Goal: Register for event/course

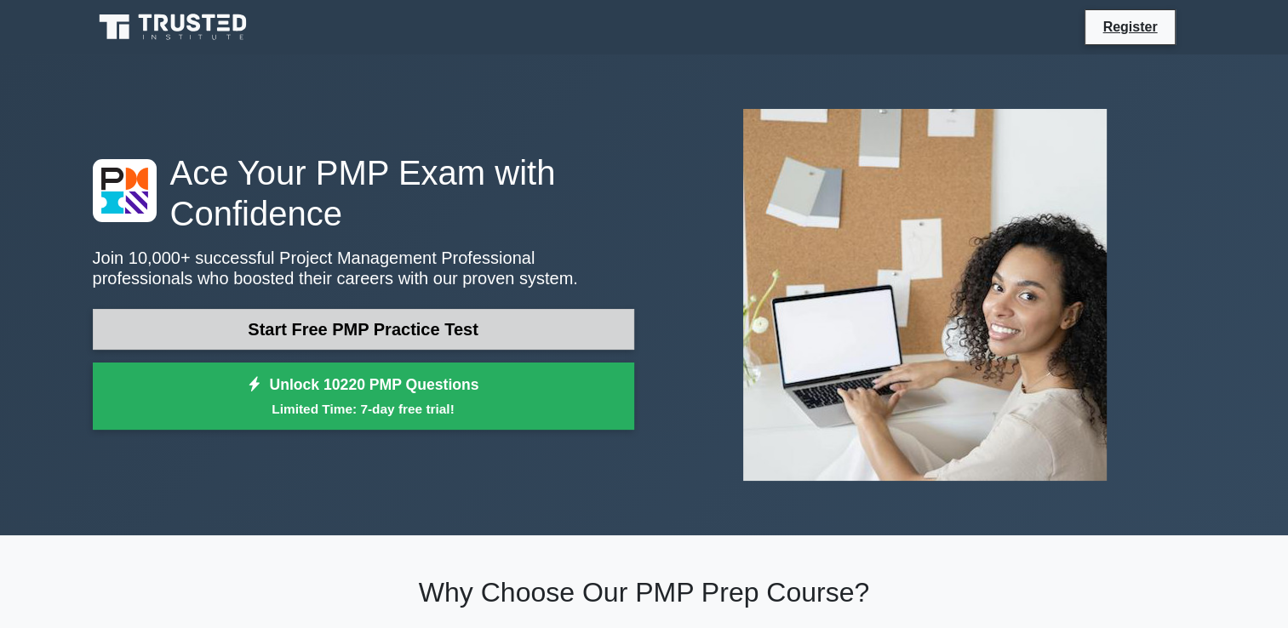
click at [405, 325] on link "Start Free PMP Practice Test" at bounding box center [363, 329] width 541 height 41
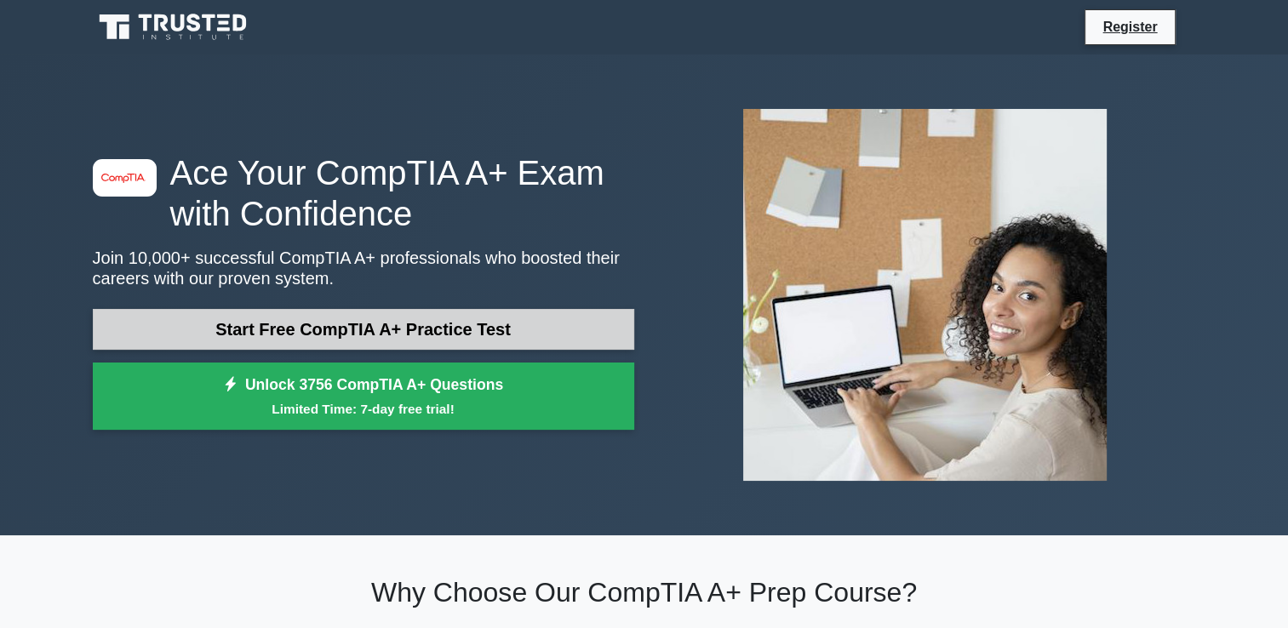
click at [511, 331] on link "Start Free CompTIA A+ Practice Test" at bounding box center [363, 329] width 541 height 41
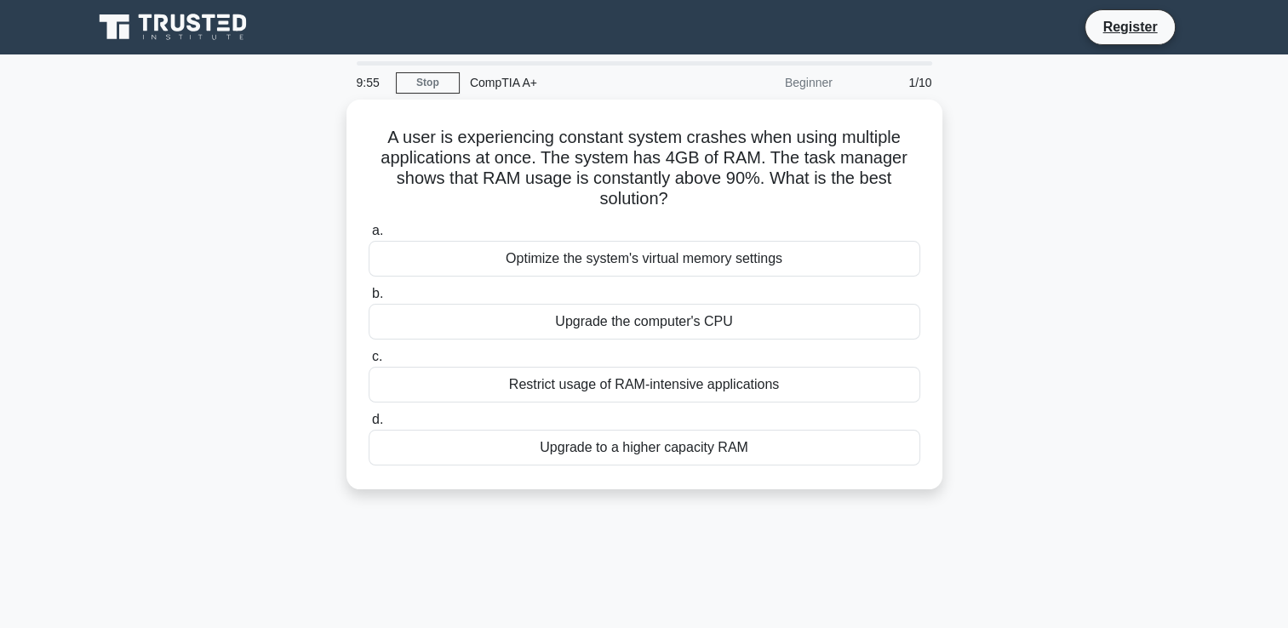
click at [511, 331] on div "Upgrade the computer's CPU" at bounding box center [645, 322] width 552 height 36
click at [369, 300] on input "b. Upgrade the computer's CPU" at bounding box center [369, 294] width 0 height 11
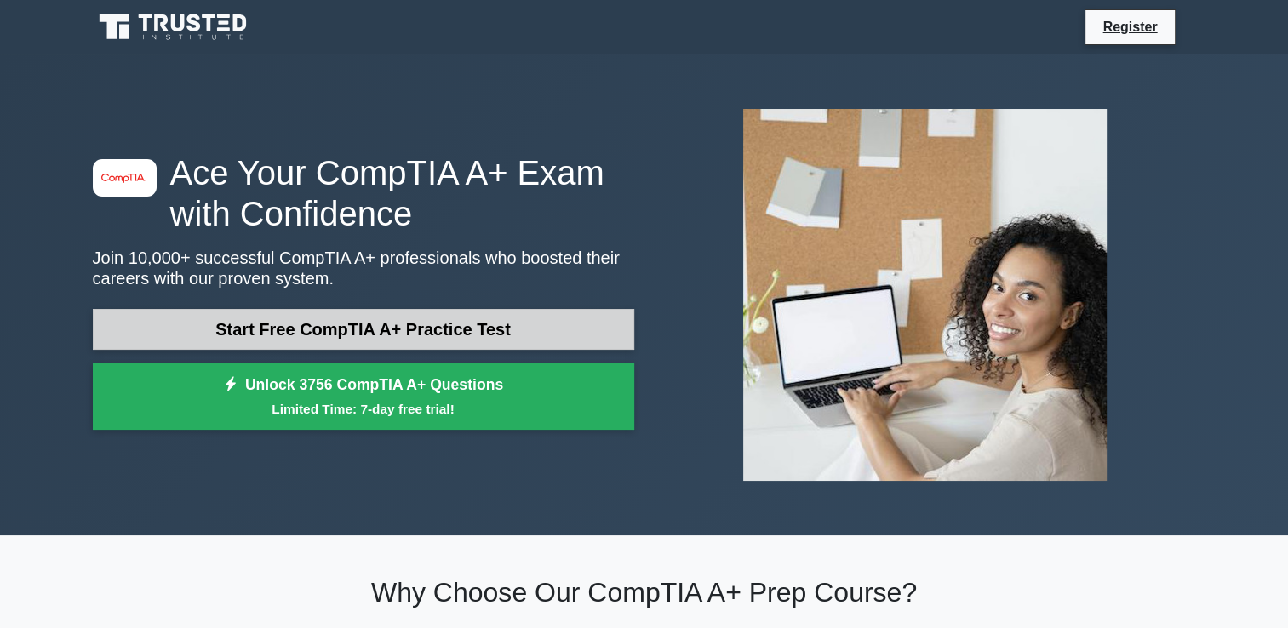
click at [367, 331] on link "Start Free CompTIA A+ Practice Test" at bounding box center [363, 329] width 541 height 41
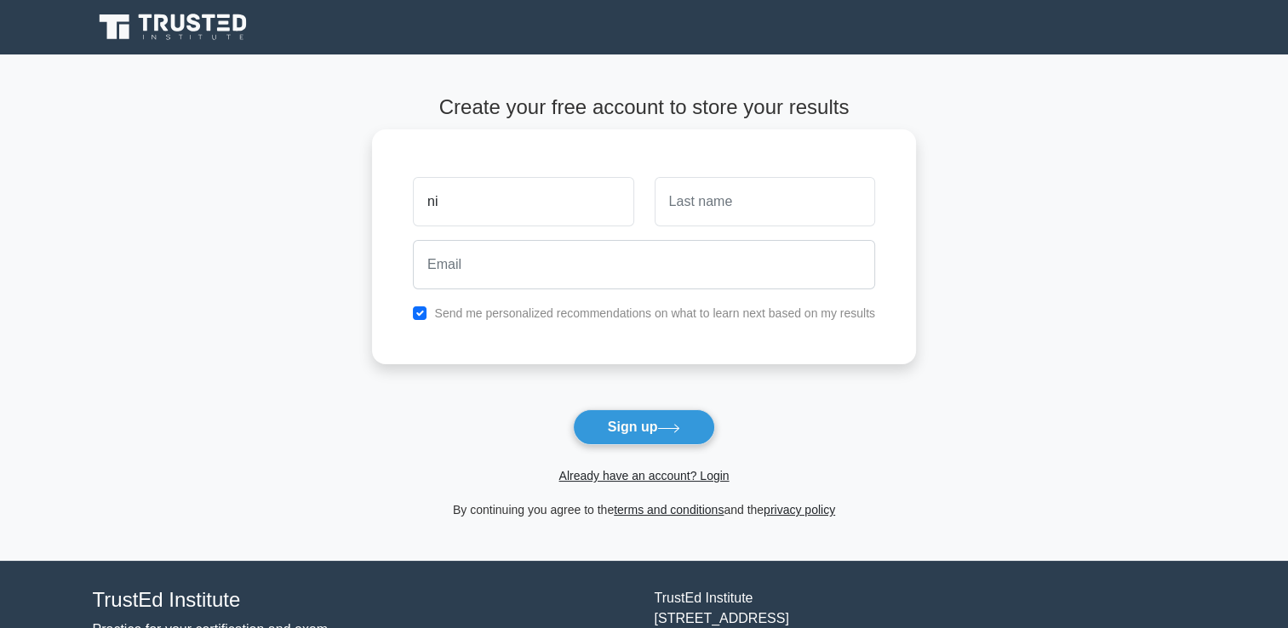
type input "n"
type input "m"
type input "a"
click at [488, 203] on input "[PERSON_NAME]" at bounding box center [523, 201] width 220 height 49
click at [511, 199] on input "Milondo Jean" at bounding box center [523, 201] width 220 height 49
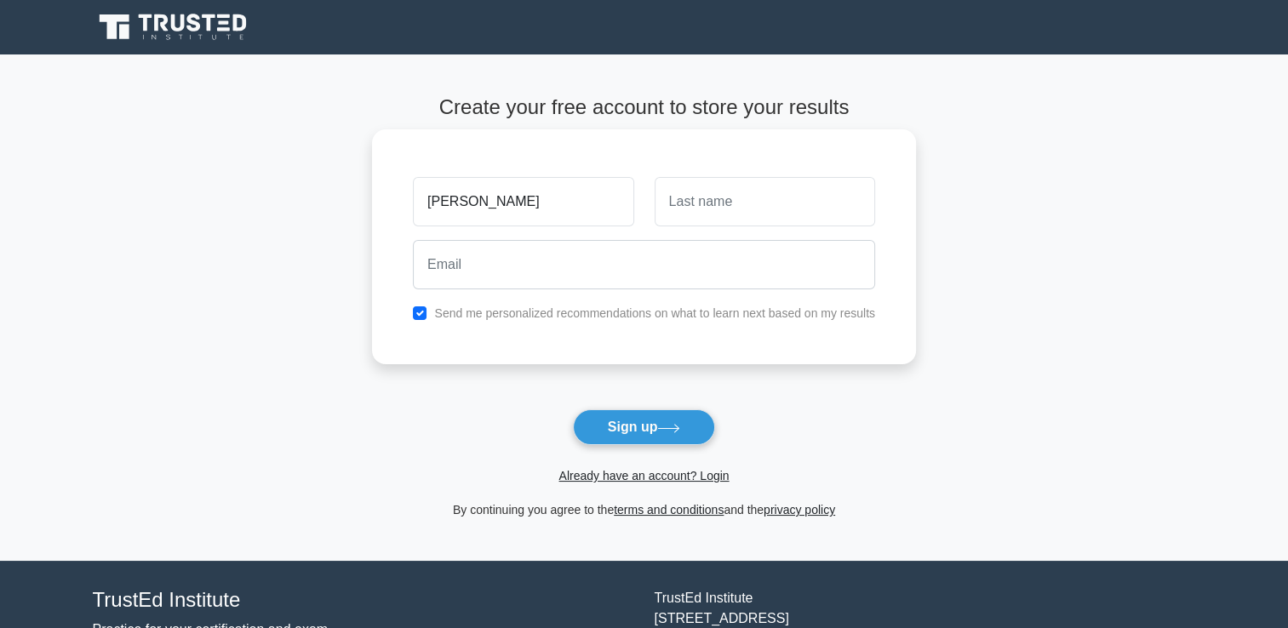
type input "Milondo Jean- Merlin"
click at [749, 204] on input "text" at bounding box center [765, 201] width 220 height 49
type input "Isiene"
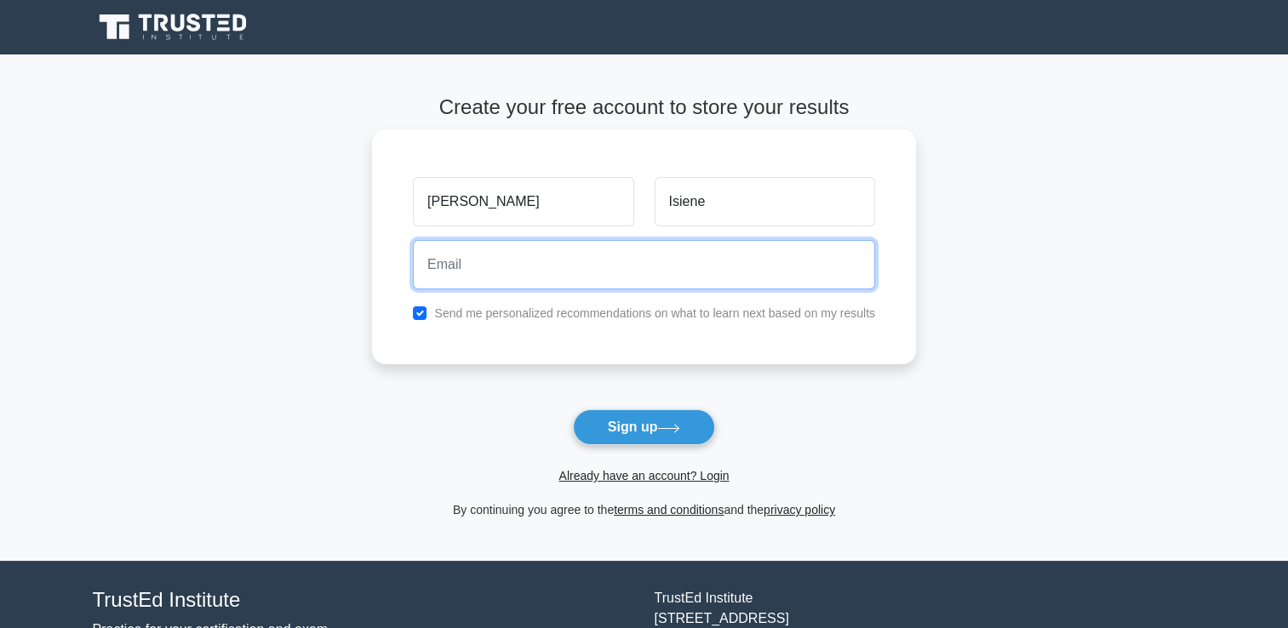
click at [643, 266] on input "email" at bounding box center [644, 264] width 462 height 49
type input "NickIsiene@gmail.com"
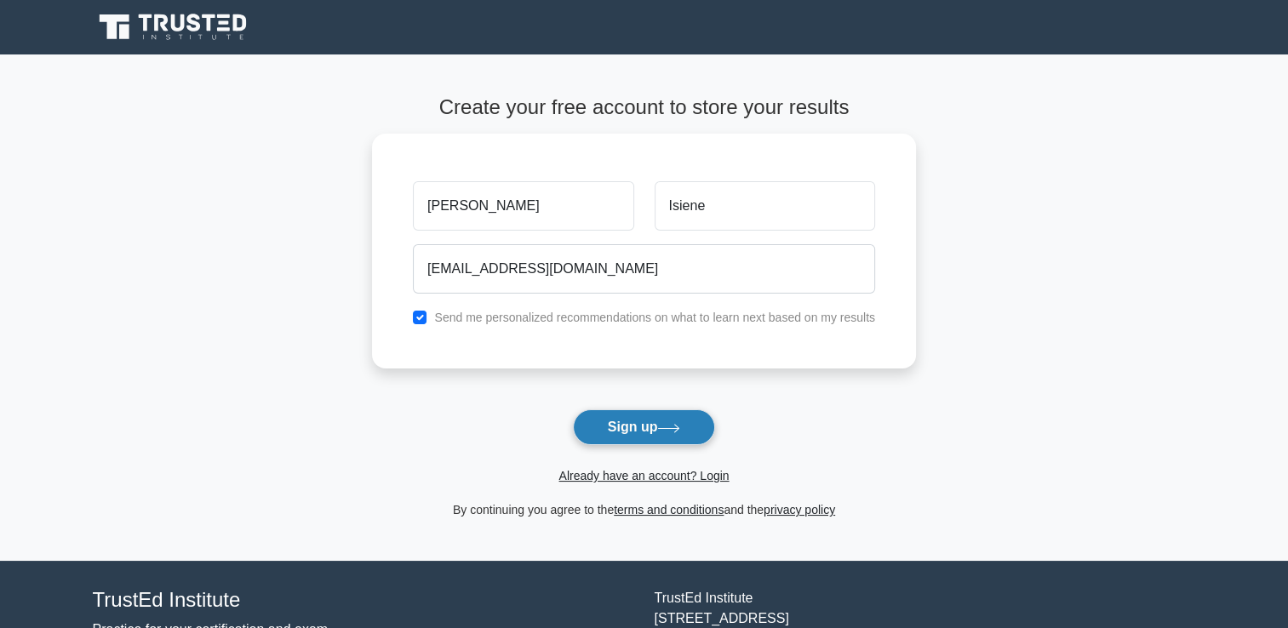
click at [654, 434] on button "Sign up" at bounding box center [644, 427] width 143 height 36
